Goal: Task Accomplishment & Management: Manage account settings

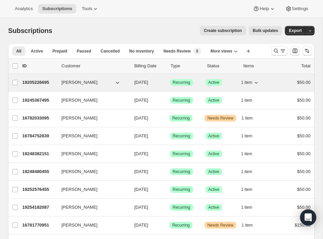
click at [115, 82] on icon "button" at bounding box center [117, 82] width 7 height 7
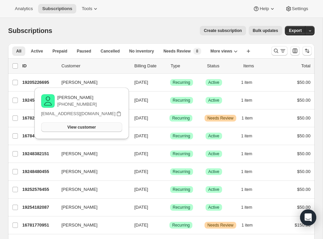
click at [96, 127] on span "View customer" at bounding box center [81, 127] width 28 height 5
click at [120, 33] on div "Create subscription Bulk updates" at bounding box center [170, 30] width 221 height 9
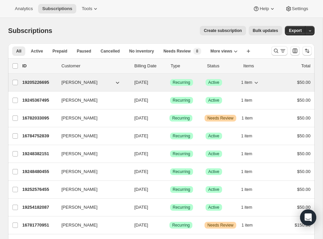
click at [118, 82] on icon "button" at bounding box center [117, 82] width 7 height 7
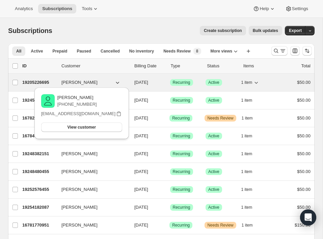
click at [118, 82] on icon "button" at bounding box center [117, 82] width 7 height 7
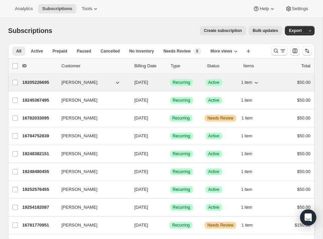
click at [118, 82] on icon "button" at bounding box center [117, 82] width 7 height 7
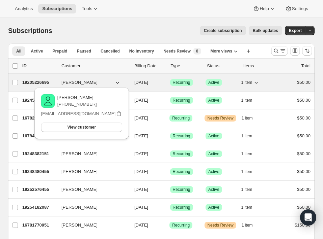
click at [116, 81] on icon "button" at bounding box center [117, 82] width 7 height 7
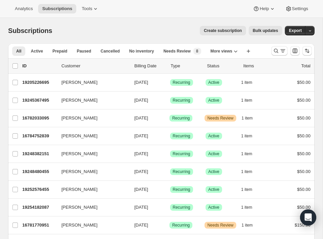
click at [74, 28] on div "Create subscription Bulk updates" at bounding box center [170, 30] width 221 height 9
click at [267, 9] on span "Help" at bounding box center [263, 8] width 9 height 5
click at [213, 17] on div "Analytics Subscriptions Tools Help Settings" at bounding box center [161, 9] width 323 height 18
